Goal: Check status: Check status

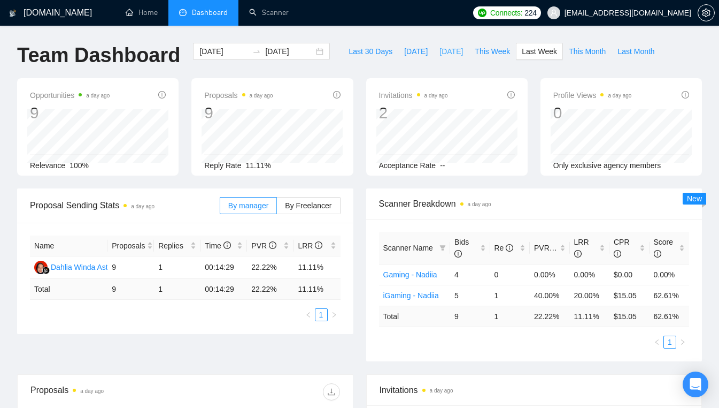
click at [440, 53] on span "[DATE]" at bounding box center [452, 51] width 24 height 12
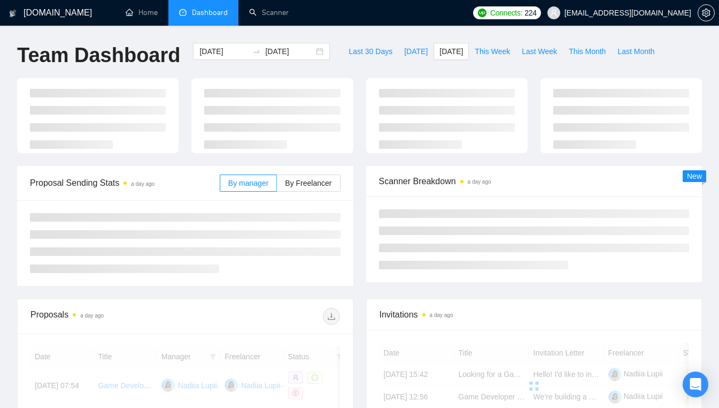
type input "[DATE]"
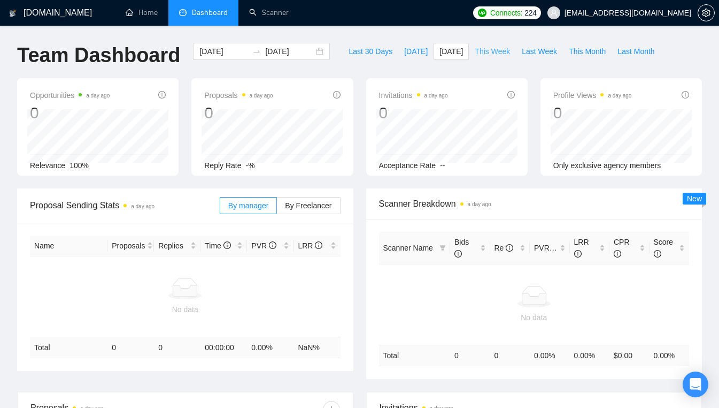
click at [475, 47] on span "This Week" at bounding box center [492, 51] width 35 height 12
type input "[DATE]"
click at [522, 50] on span "Last Week" at bounding box center [539, 51] width 35 height 12
type input "[DATE]"
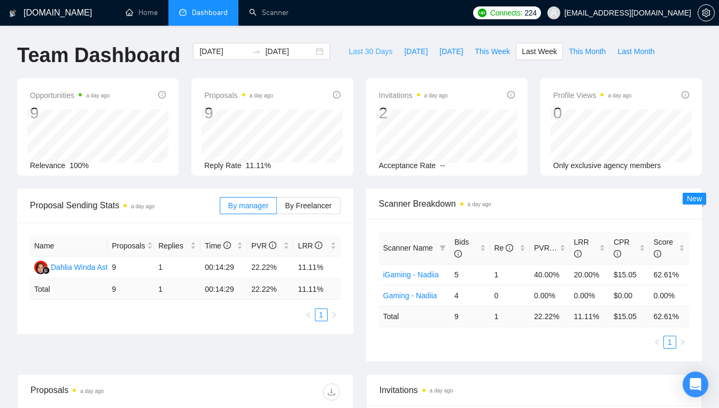
click at [373, 54] on span "Last 30 Days" at bounding box center [371, 51] width 44 height 12
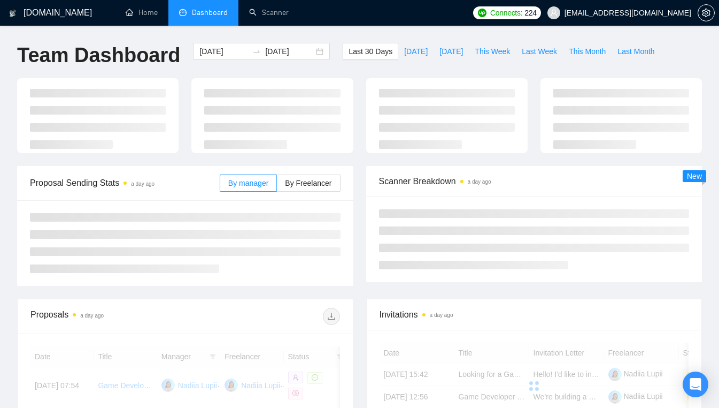
type input "[DATE]"
